Goal: Complete application form: Complete application form

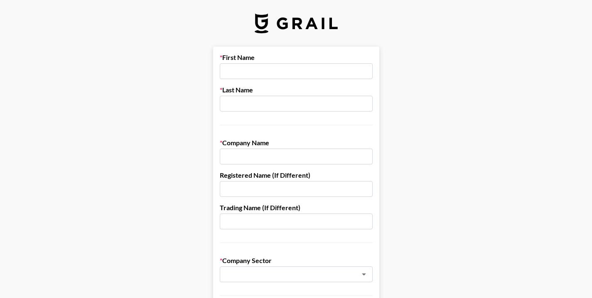
click at [252, 155] on input "text" at bounding box center [296, 156] width 153 height 16
click at [255, 156] on input "text" at bounding box center [296, 156] width 153 height 16
paste input "Genesis Group AG"
type input "Genesis Group AG"
click at [266, 188] on input "text" at bounding box center [296, 189] width 153 height 16
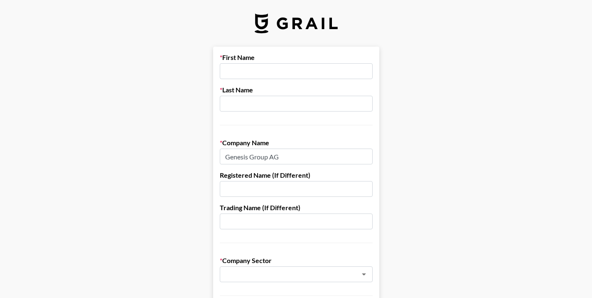
click at [259, 190] on input "text" at bounding box center [296, 189] width 153 height 16
paste input "CHE-135.623.633"
type input "CHE-135.623.633"
click at [305, 222] on input "text" at bounding box center [296, 221] width 153 height 16
type input "[PERSON_NAME]"
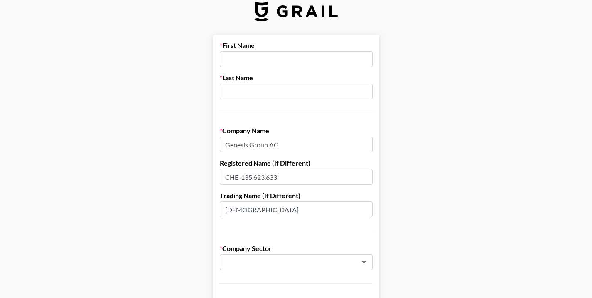
scroll to position [83, 0]
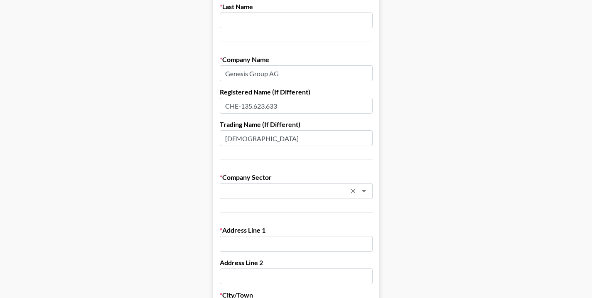
click at [366, 190] on icon "Open" at bounding box center [364, 191] width 4 height 2
type input "[DEMOGRAPHIC_DATA]"
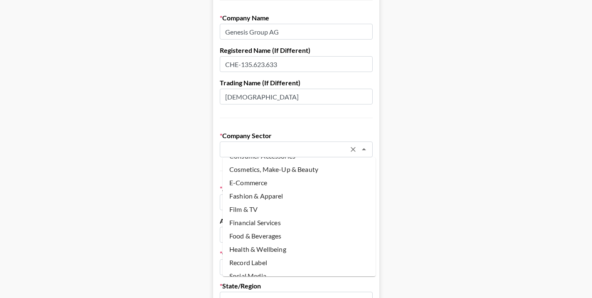
scroll to position [30, 0]
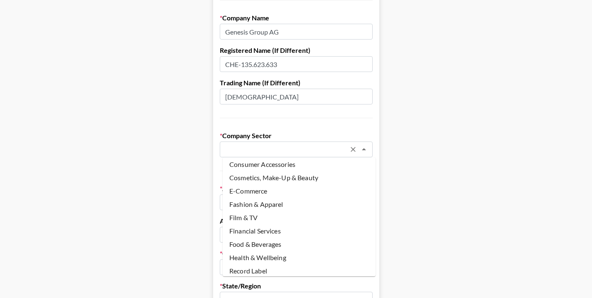
click at [282, 189] on li "E-Commerce" at bounding box center [299, 190] width 153 height 13
type input "E-Commerce"
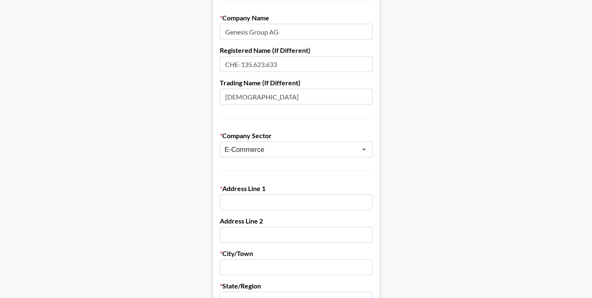
click at [263, 202] on input "text" at bounding box center [296, 202] width 153 height 16
paste input "[STREET_ADDRESS]"
type input "[STREET_ADDRESS]"
click at [236, 269] on input "text" at bounding box center [296, 267] width 153 height 16
type input "Zug"
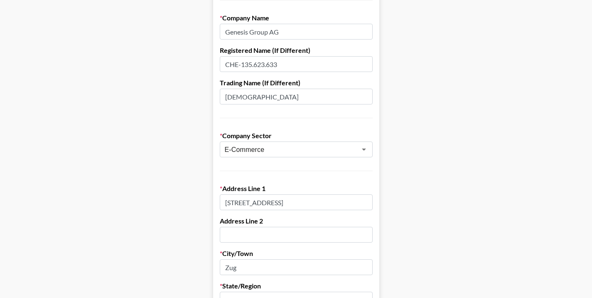
type input "6300"
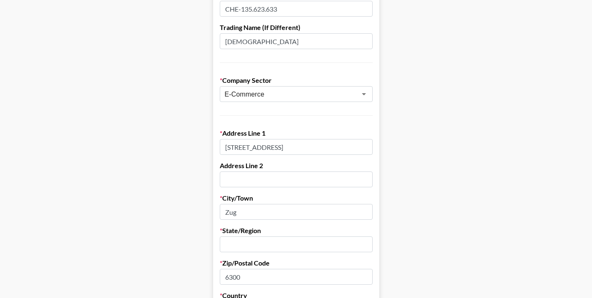
scroll to position [208, 0]
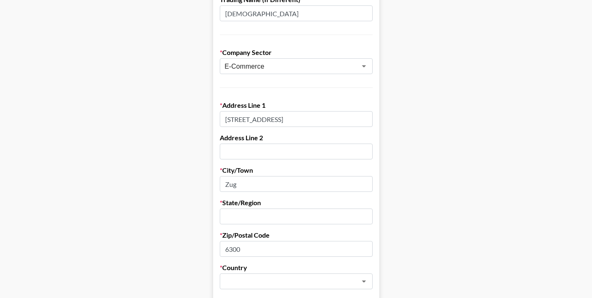
click at [295, 220] on input "text" at bounding box center [296, 216] width 153 height 16
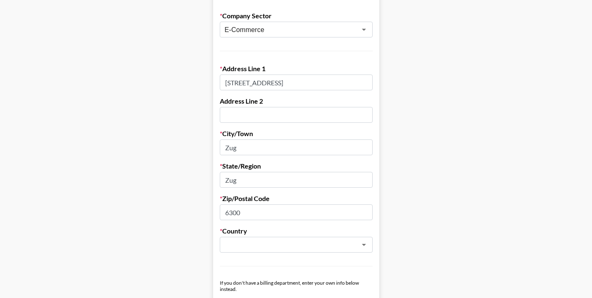
scroll to position [291, 0]
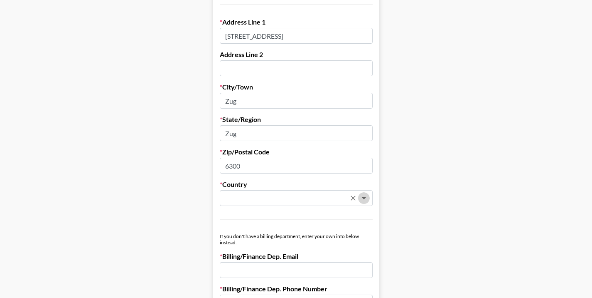
click at [369, 201] on icon "Open" at bounding box center [364, 198] width 10 height 10
type input "Zug"
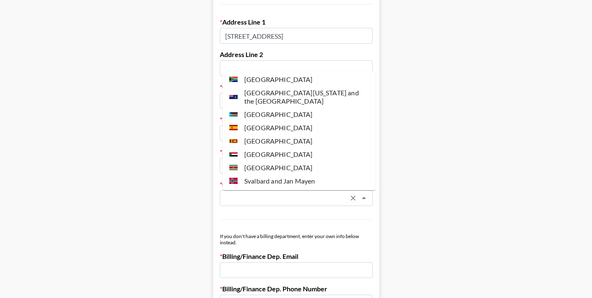
scroll to position [2786, 0]
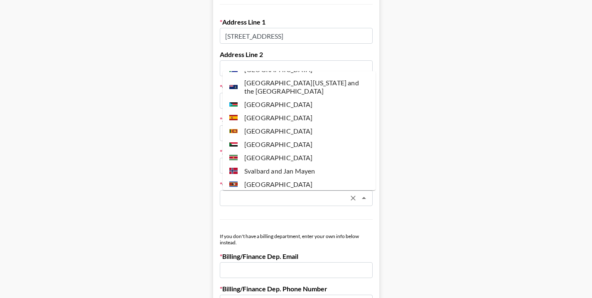
click at [264, 204] on li "[GEOGRAPHIC_DATA]" at bounding box center [299, 210] width 153 height 13
type input "[GEOGRAPHIC_DATA]"
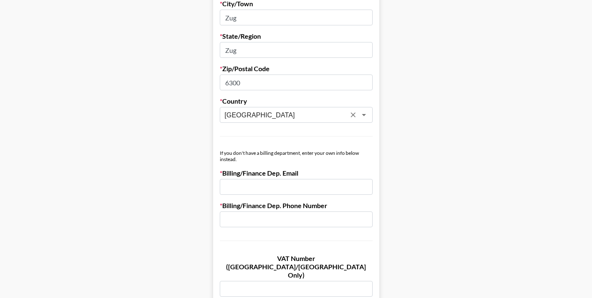
scroll to position [416, 0]
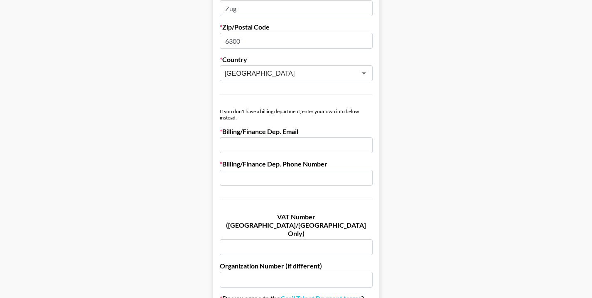
click at [309, 143] on input "email" at bounding box center [296, 145] width 153 height 16
type input "i"
type input "[EMAIL_ADDRESS][DOMAIN_NAME]"
click at [296, 181] on input "text" at bounding box center [296, 178] width 153 height 16
type input "[PHONE_NUMBER]"
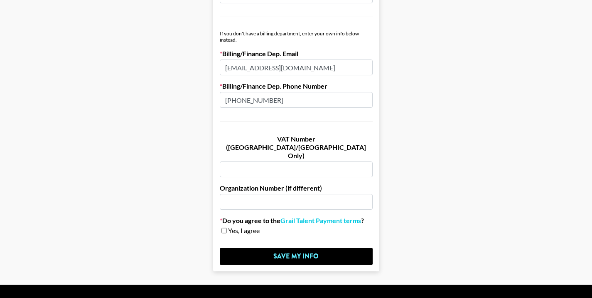
scroll to position [497, 0]
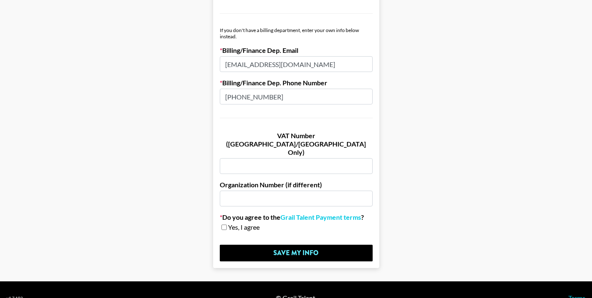
click at [266, 158] on input "text" at bounding box center [296, 166] width 153 height 16
paste input "CHE-135.623.633 MWST"
type input "CHE-135.623.633 MWST"
click at [227, 224] on input "checkbox" at bounding box center [224, 227] width 5 height 6
checkbox input "true"
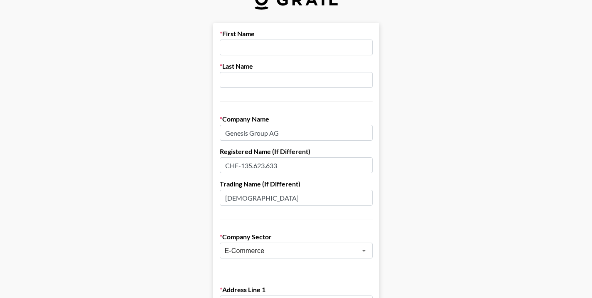
scroll to position [0, 0]
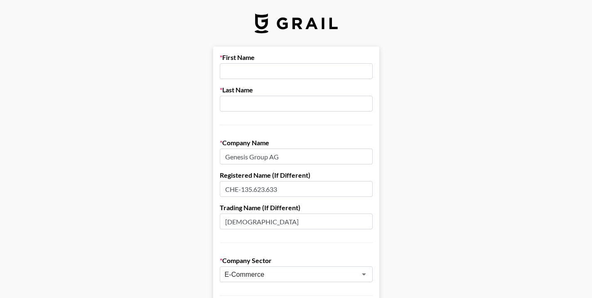
click at [308, 70] on input "text" at bounding box center [296, 71] width 153 height 16
paste input "[PERSON_NAME]"
type input "[PERSON_NAME]"
click at [269, 104] on input "text" at bounding box center [296, 104] width 153 height 16
paste input "Kharytonchuk"
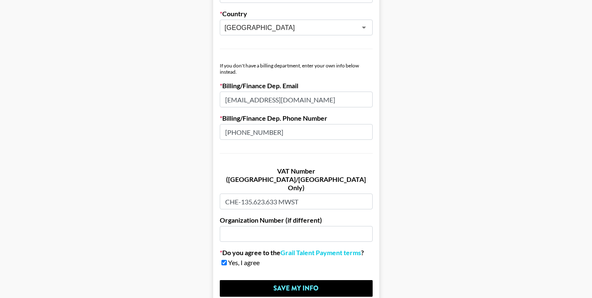
scroll to position [497, 0]
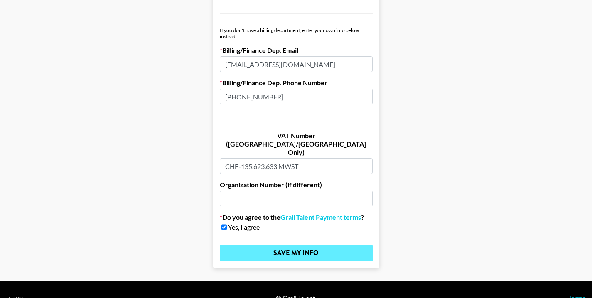
type input "Kharytonchuk"
click at [300, 244] on input "Save My Info" at bounding box center [296, 252] width 153 height 17
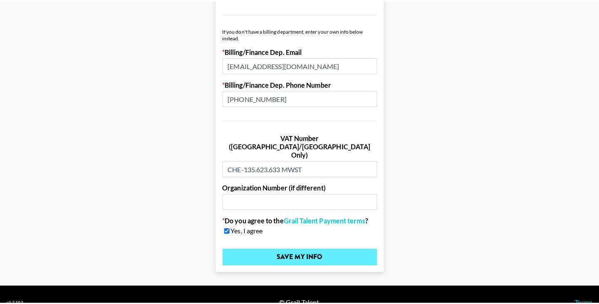
scroll to position [0, 0]
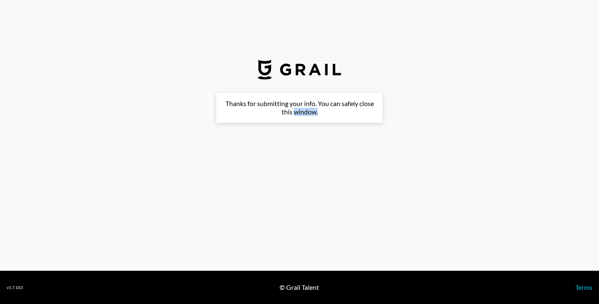
drag, startPoint x: 293, startPoint y: 234, endPoint x: 413, endPoint y: 176, distance: 133.7
click at [402, 181] on section "First Name [PERSON_NAME] Last Name Kharytonchuk Company Name Genesis Group AG R…" at bounding box center [299, 135] width 599 height 271
click at [450, 150] on main "First Name [PERSON_NAME] Last Name Kharytonchuk Company Name Genesis Group AG R…" at bounding box center [299, 152] width 585 height 119
